Goal: Task Accomplishment & Management: Manage account settings

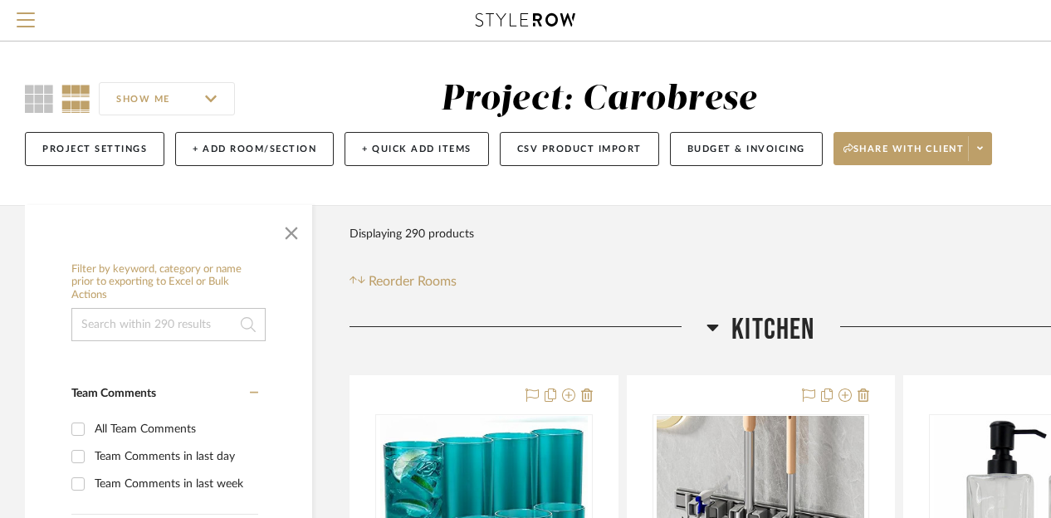
click at [711, 322] on icon at bounding box center [712, 327] width 12 height 20
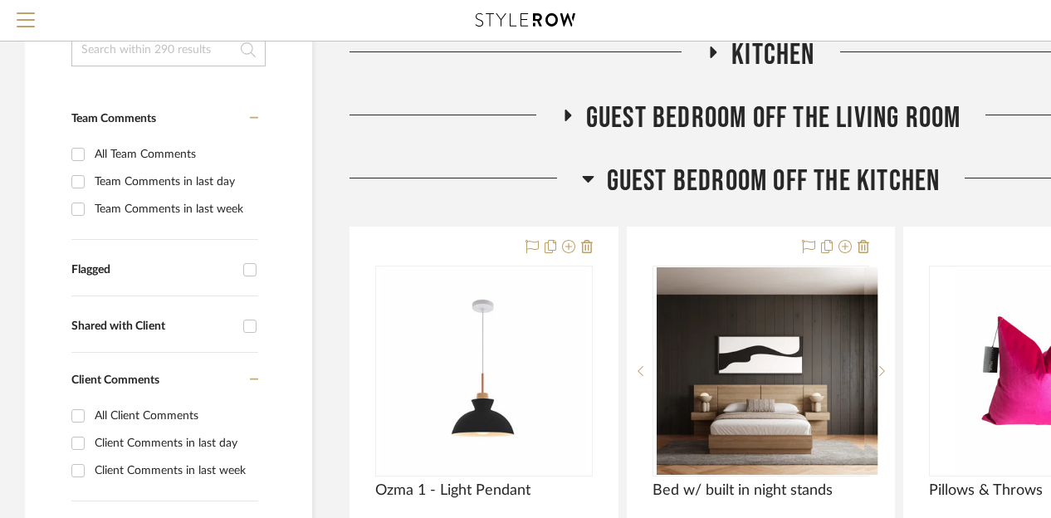
scroll to position [249, 0]
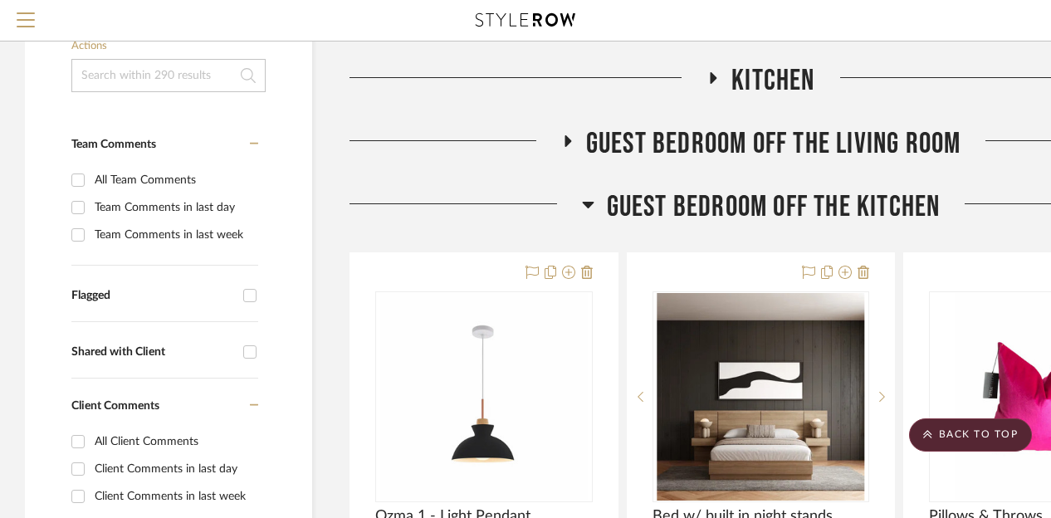
click at [586, 203] on icon at bounding box center [588, 205] width 12 height 7
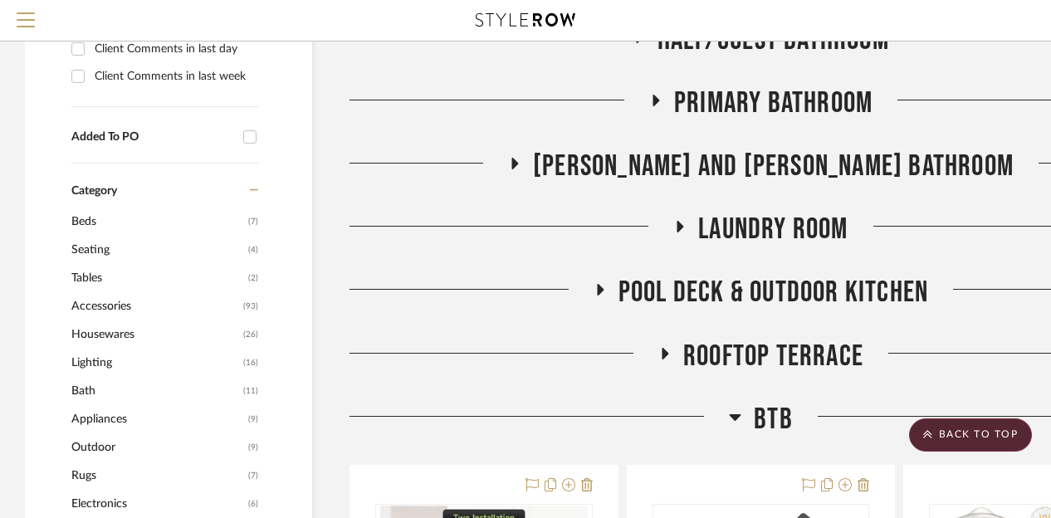
scroll to position [747, 0]
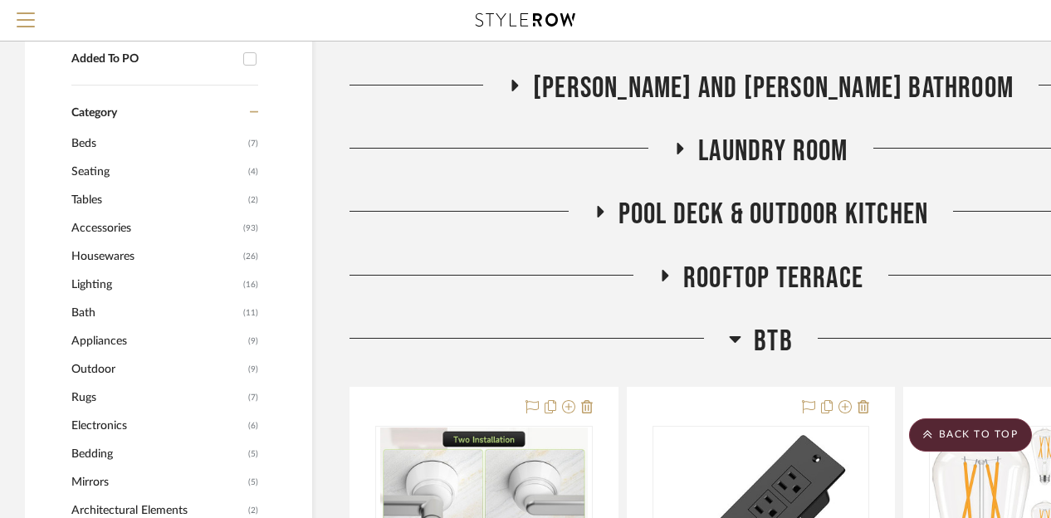
click at [600, 217] on icon at bounding box center [599, 212] width 20 height 12
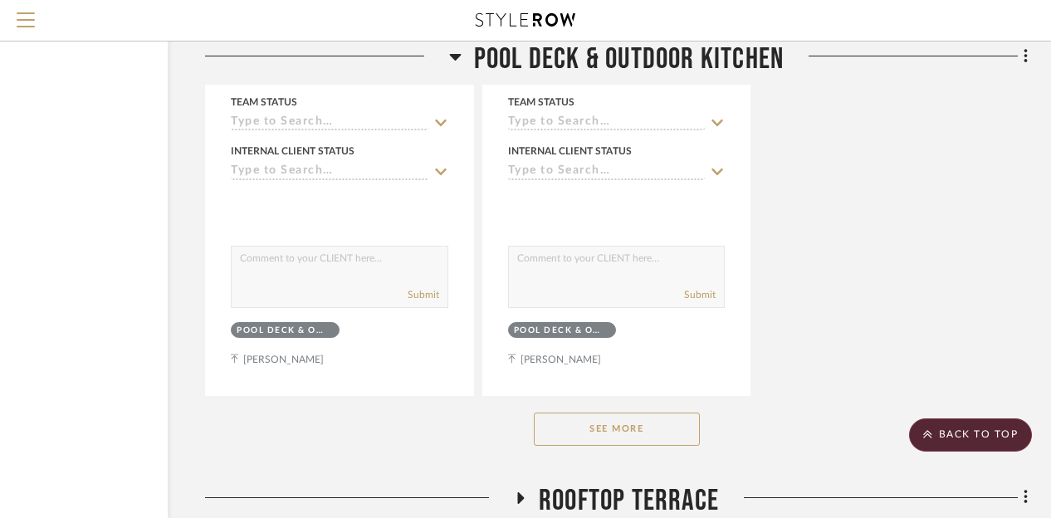
scroll to position [2906, 144]
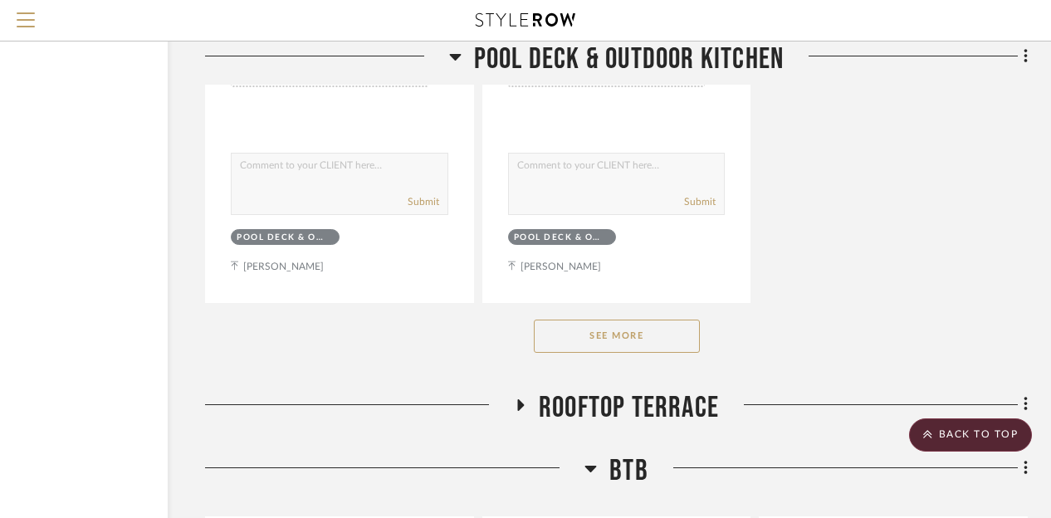
click at [607, 341] on button "See More" at bounding box center [617, 336] width 166 height 33
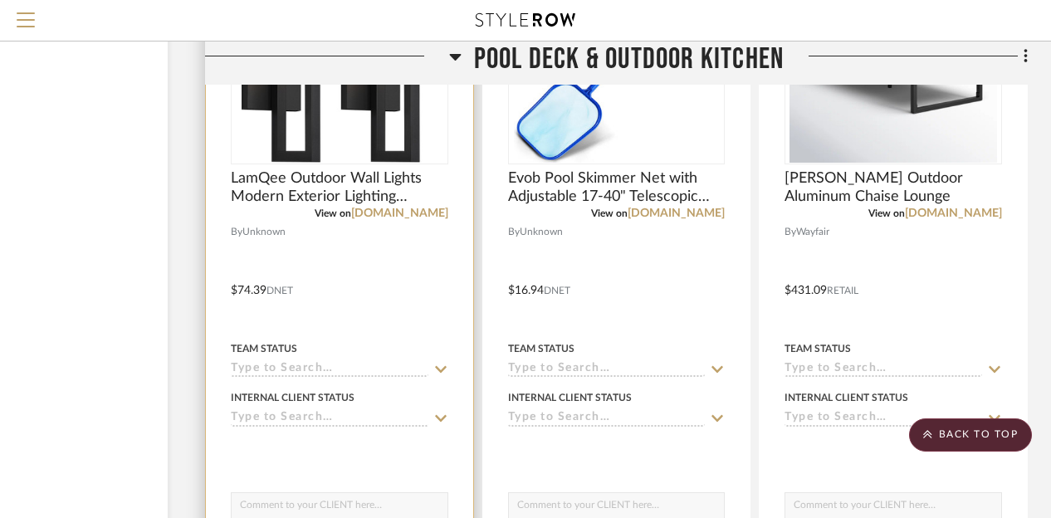
scroll to position [3404, 144]
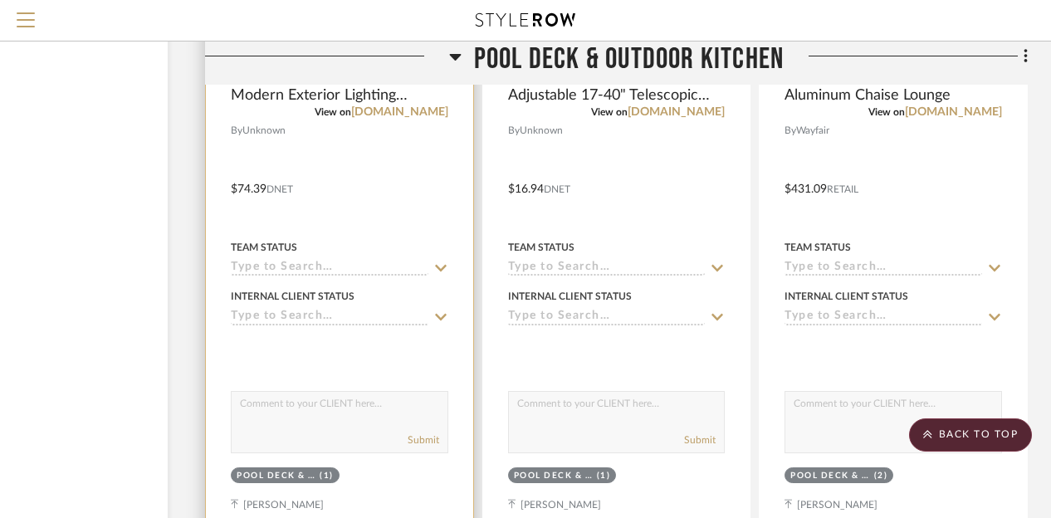
click at [380, 197] on div at bounding box center [339, 177] width 267 height 726
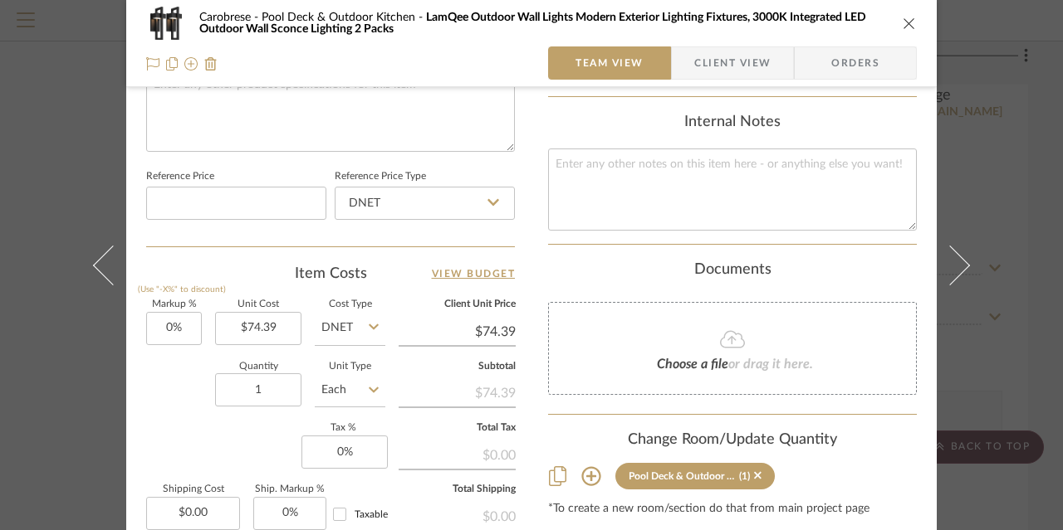
scroll to position [830, 0]
type input "2"
click at [188, 391] on div "Quantity 2 Unit Type Each" at bounding box center [265, 390] width 239 height 59
click at [907, 24] on icon "close" at bounding box center [908, 23] width 13 height 13
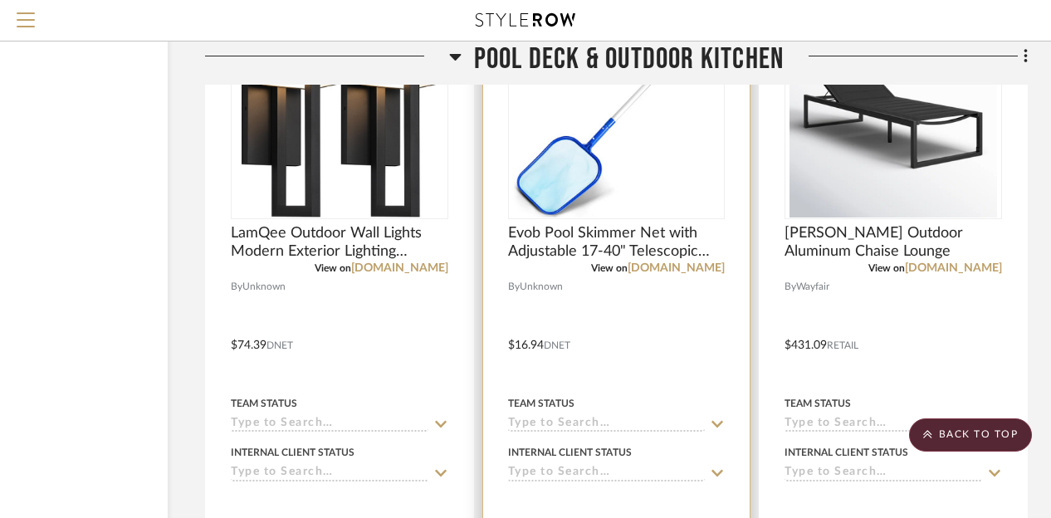
scroll to position [3238, 144]
